Goal: Task Accomplishment & Management: Manage account settings

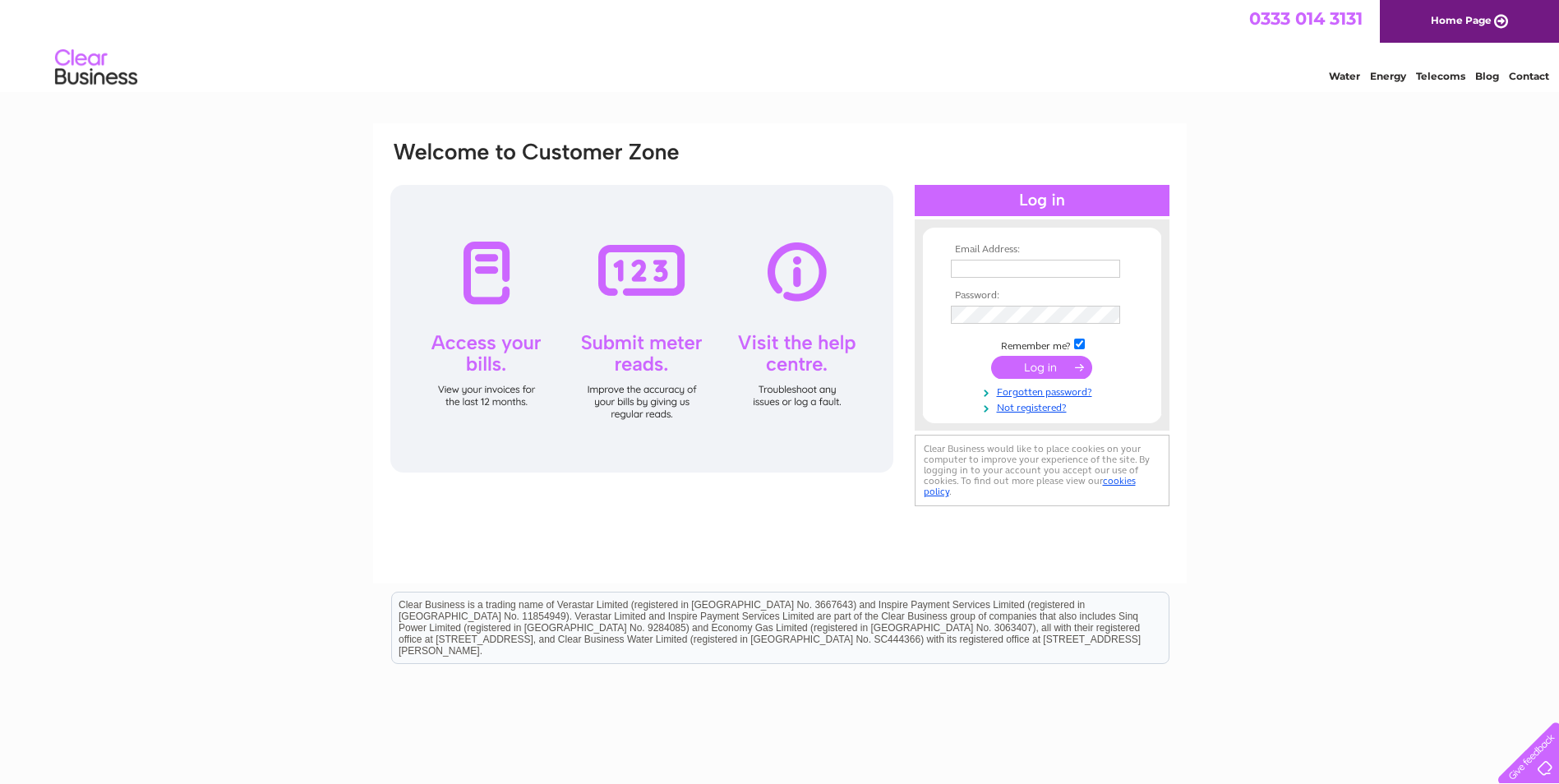
type input "[PERSON_NAME][EMAIL_ADDRESS][DOMAIN_NAME]"
click at [1038, 362] on input "submit" at bounding box center [1041, 367] width 101 height 23
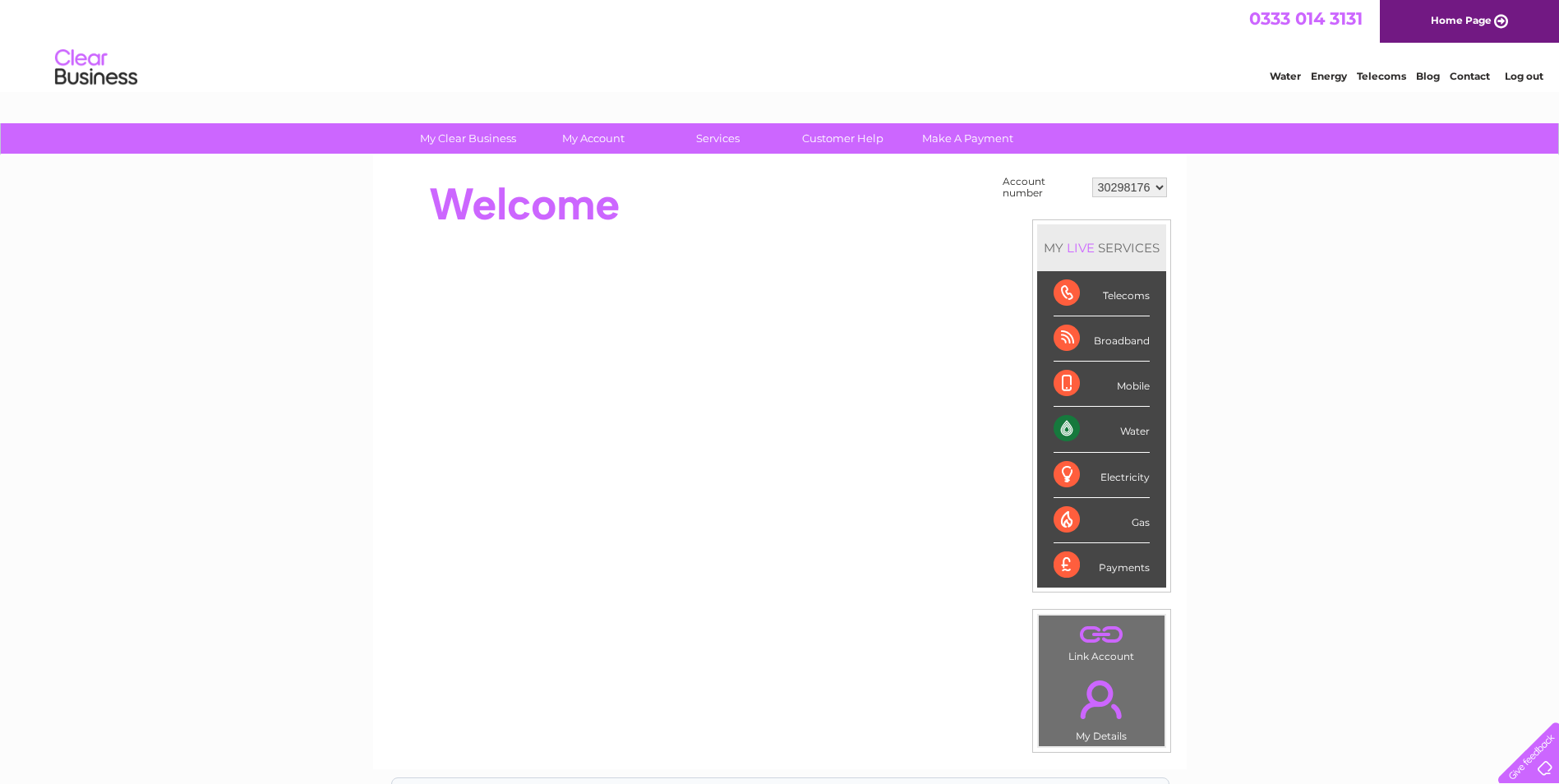
click at [1104, 481] on div "Electricity" at bounding box center [1101, 475] width 96 height 45
click at [1080, 437] on div "Water" at bounding box center [1101, 429] width 96 height 45
click at [1065, 430] on div "Water" at bounding box center [1101, 429] width 96 height 45
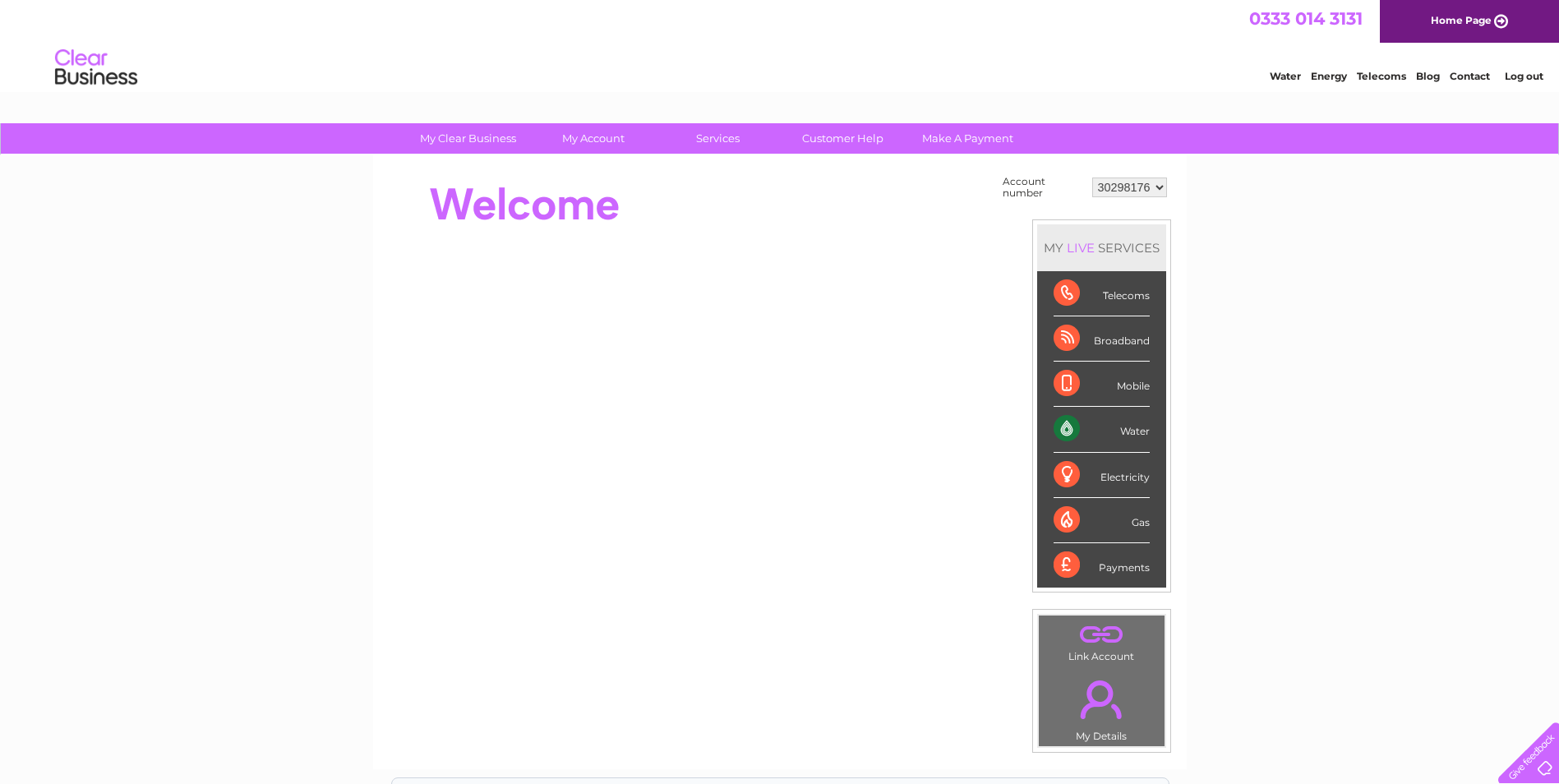
drag, startPoint x: 1065, startPoint y: 430, endPoint x: 1126, endPoint y: 430, distance: 61.0
click at [1126, 430] on div "Water" at bounding box center [1101, 429] width 96 height 45
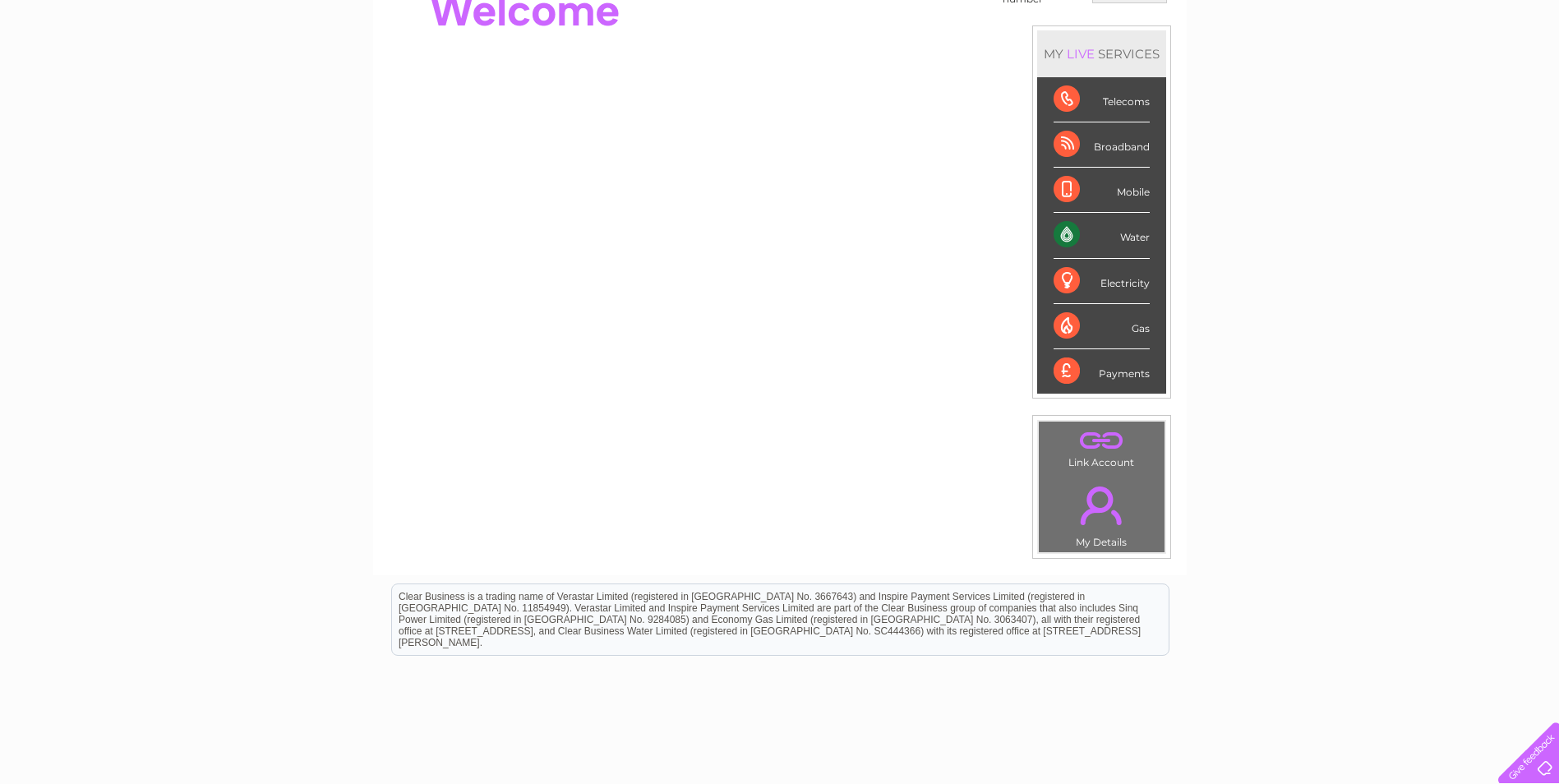
scroll to position [246, 0]
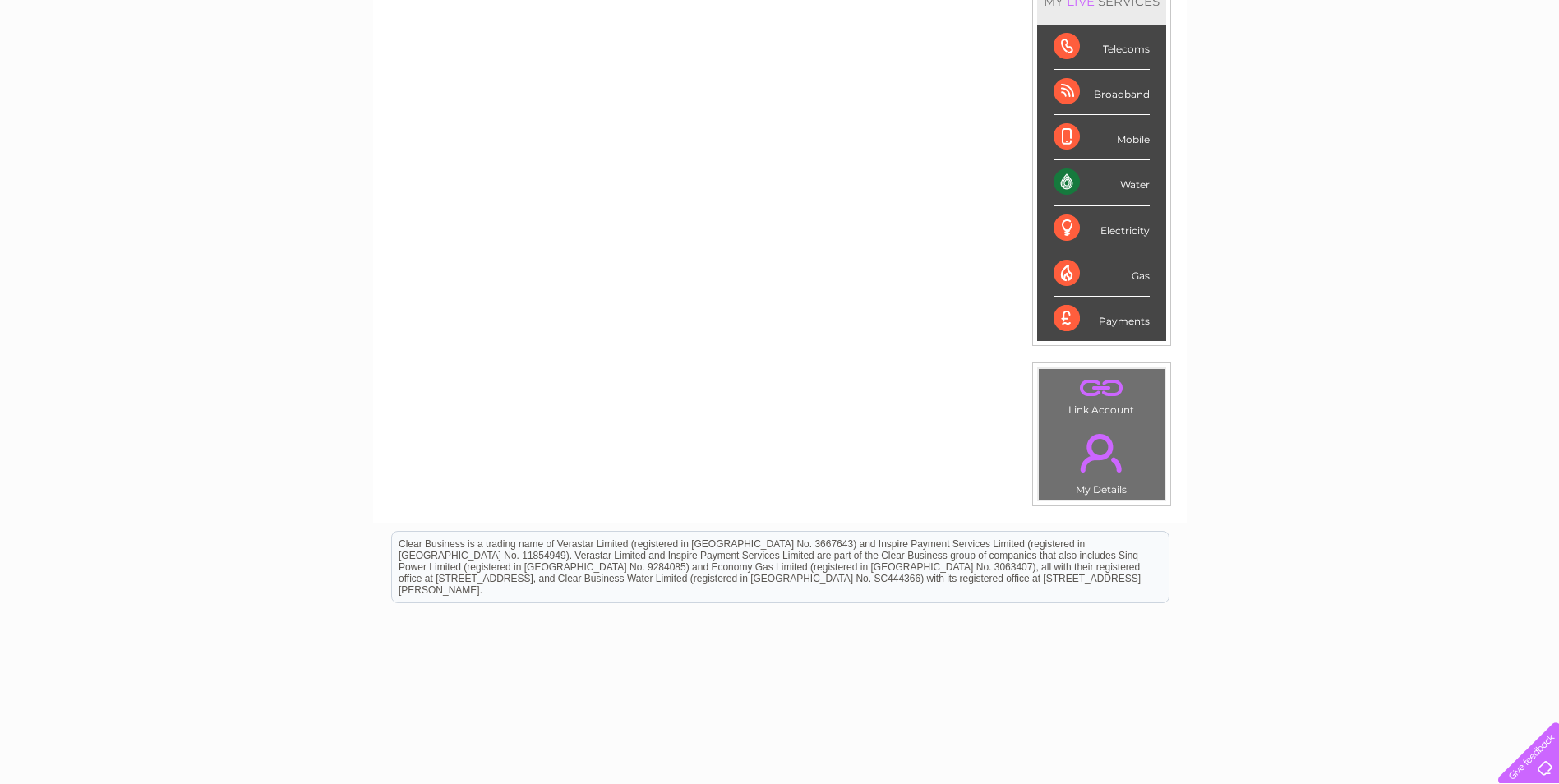
click at [1122, 435] on link "." at bounding box center [1101, 453] width 118 height 58
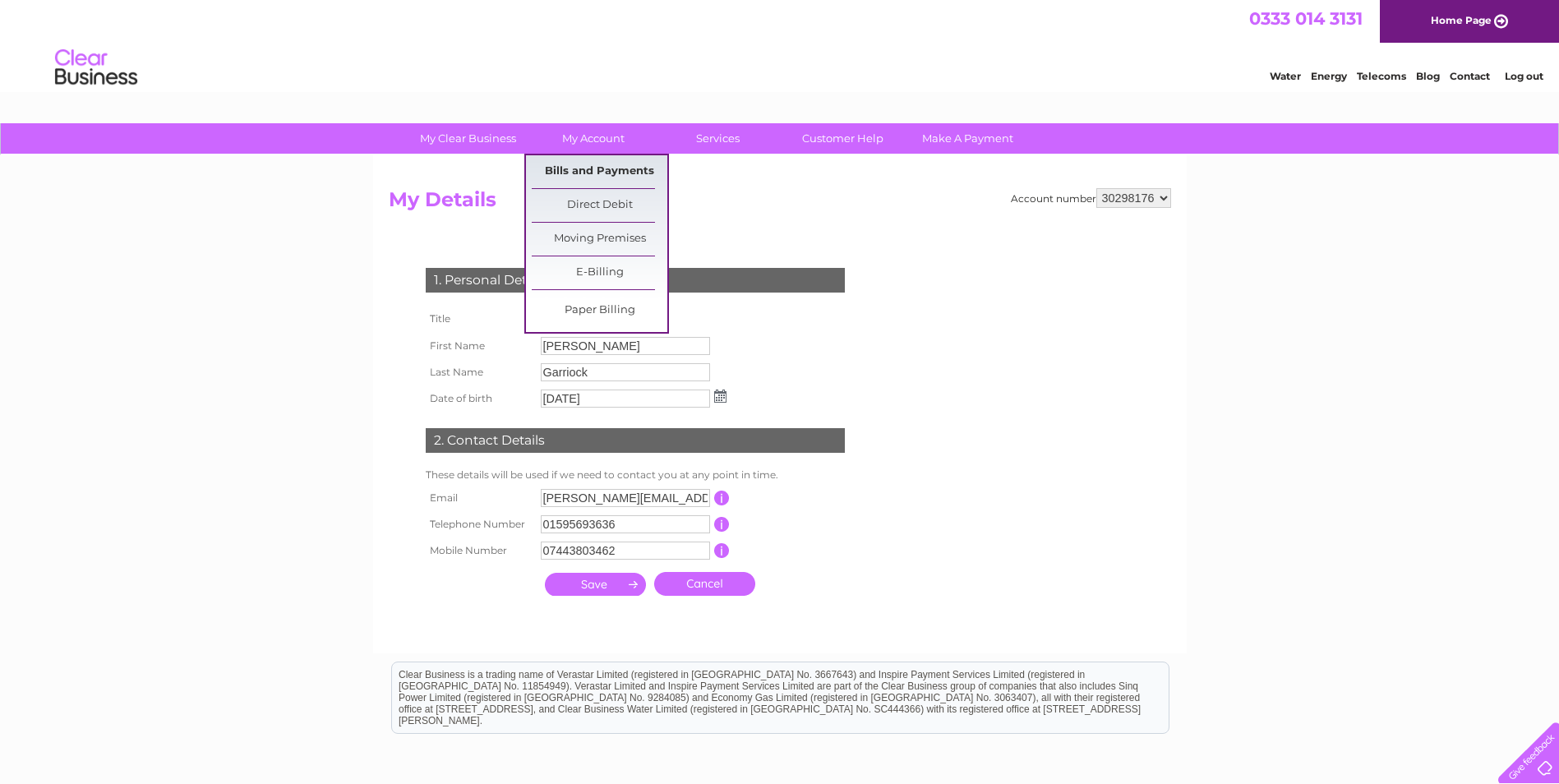
click at [583, 170] on link "Bills and Payments" at bounding box center [600, 171] width 135 height 33
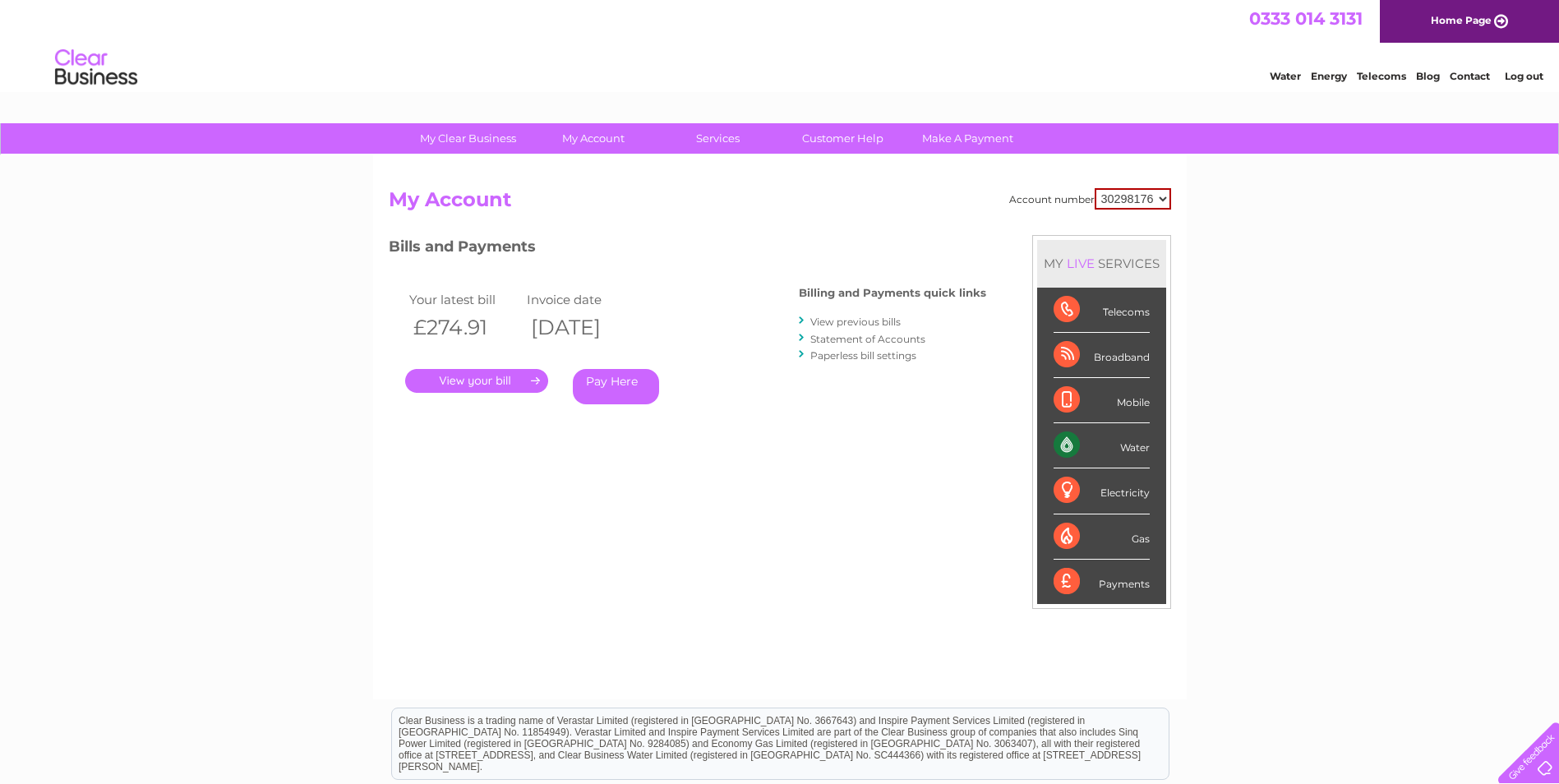
click at [512, 381] on link "." at bounding box center [476, 381] width 143 height 24
